Goal: Use online tool/utility

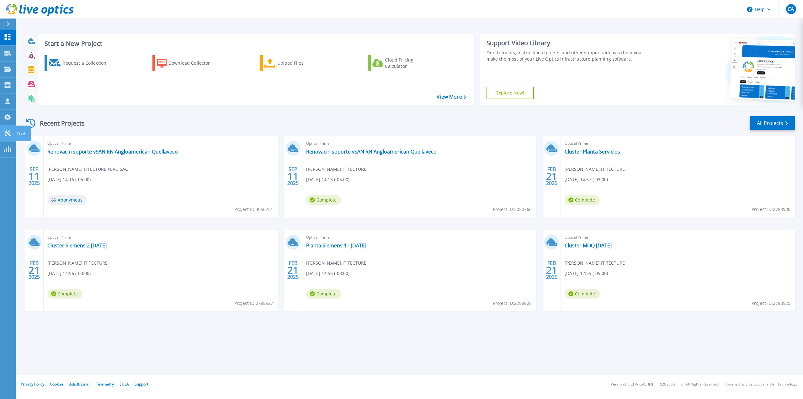
click at [7, 135] on icon at bounding box center [8, 133] width 8 height 6
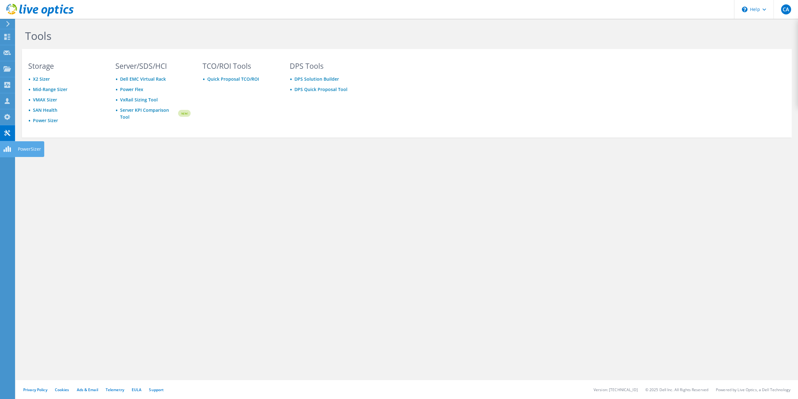
click at [8, 147] on use at bounding box center [6, 149] width 7 height 6
click at [149, 101] on link "VxRail Sizing Tool" at bounding box center [139, 100] width 38 height 6
